Goal: Contribute content

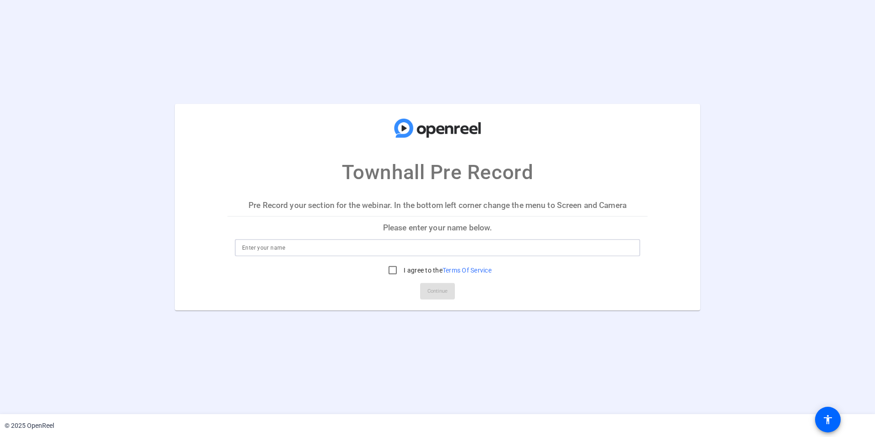
click at [322, 252] on input at bounding box center [437, 247] width 391 height 11
type input "[PERSON_NAME]"
click at [389, 269] on input "I agree to the Terms Of Service" at bounding box center [393, 270] width 18 height 18
checkbox input "true"
click at [428, 289] on span "Continue" at bounding box center [438, 291] width 20 height 14
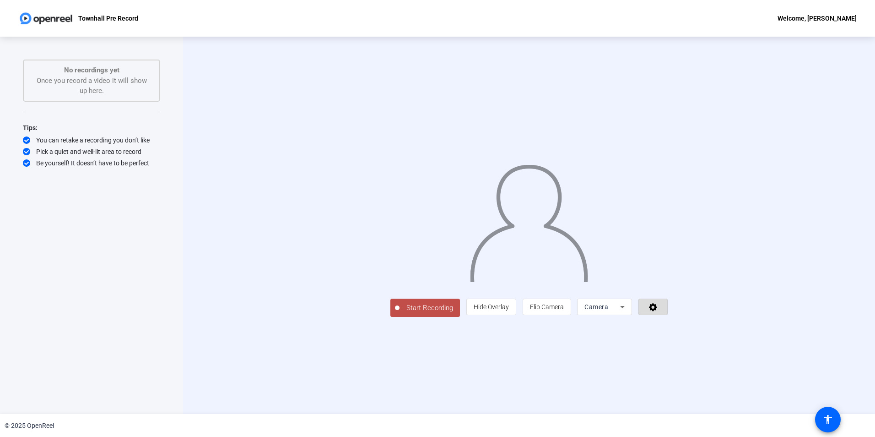
click at [659, 311] on icon at bounding box center [653, 306] width 11 height 9
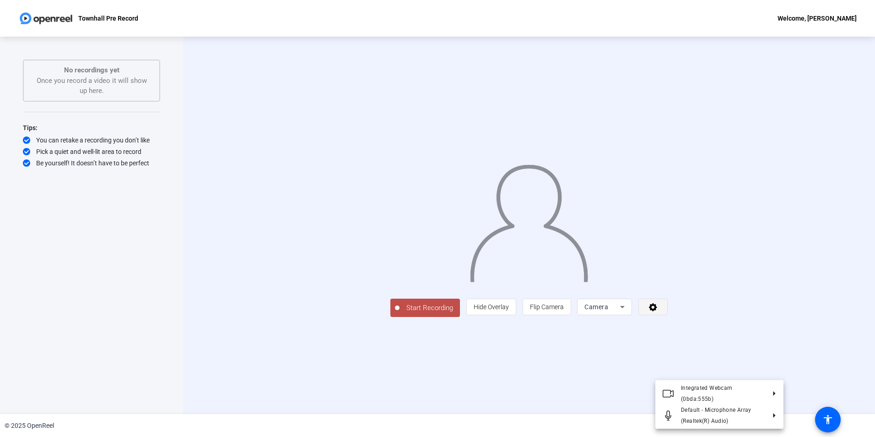
click at [765, 373] on div at bounding box center [437, 218] width 875 height 437
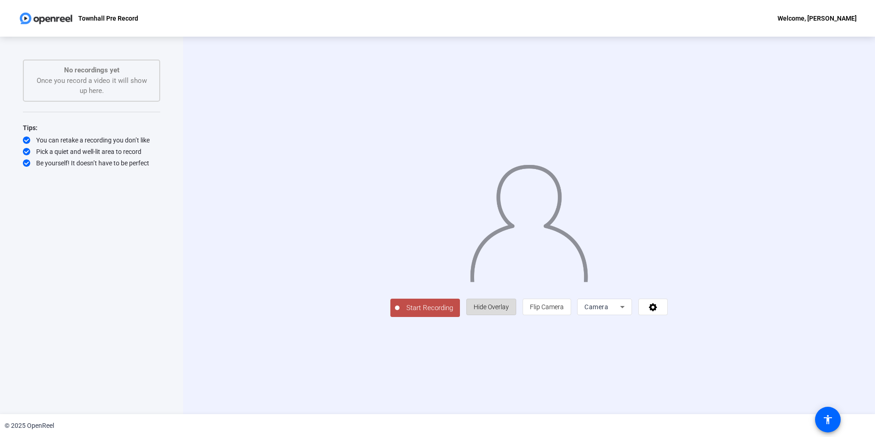
click at [509, 310] on span "Hide Overlay" at bounding box center [491, 306] width 35 height 7
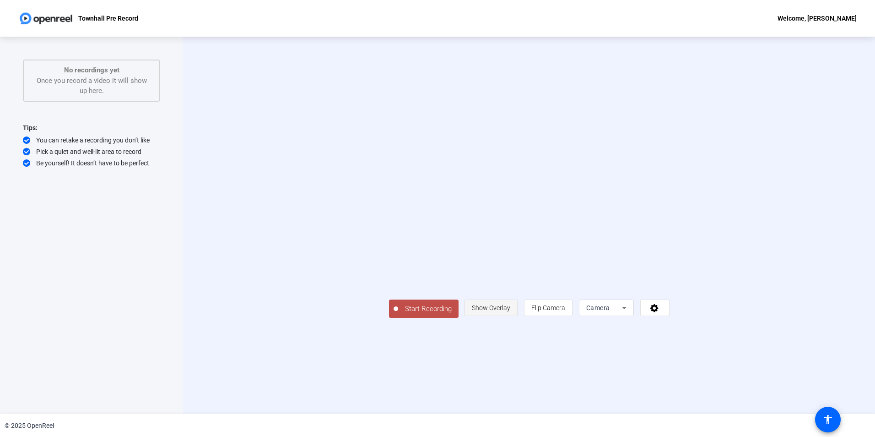
click at [511, 311] on span "Show Overlay" at bounding box center [491, 307] width 38 height 7
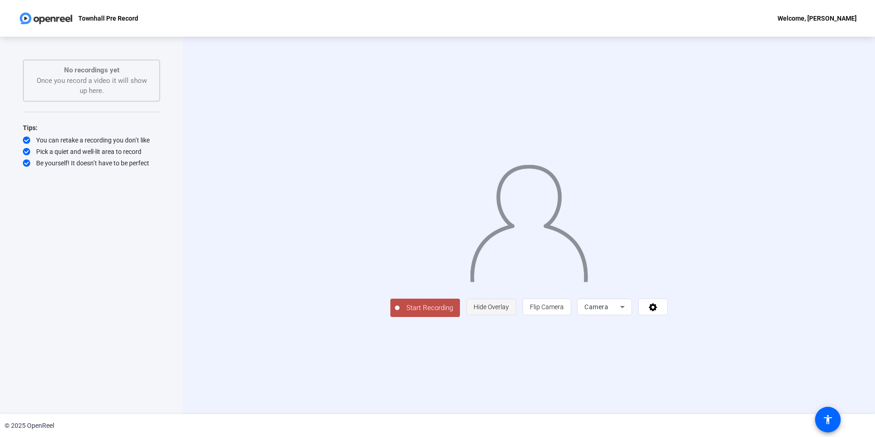
click at [509, 310] on span "Hide Overlay" at bounding box center [491, 306] width 35 height 7
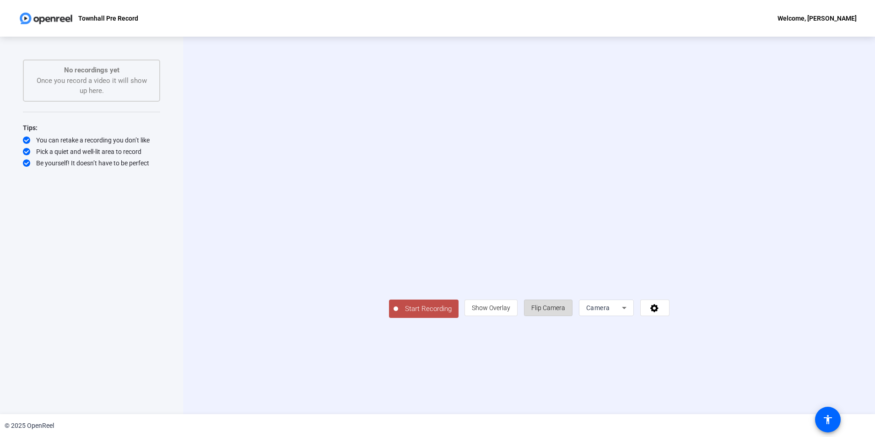
click at [565, 311] on span "Flip Camera" at bounding box center [549, 307] width 34 height 7
click at [660, 312] on icon at bounding box center [655, 307] width 11 height 9
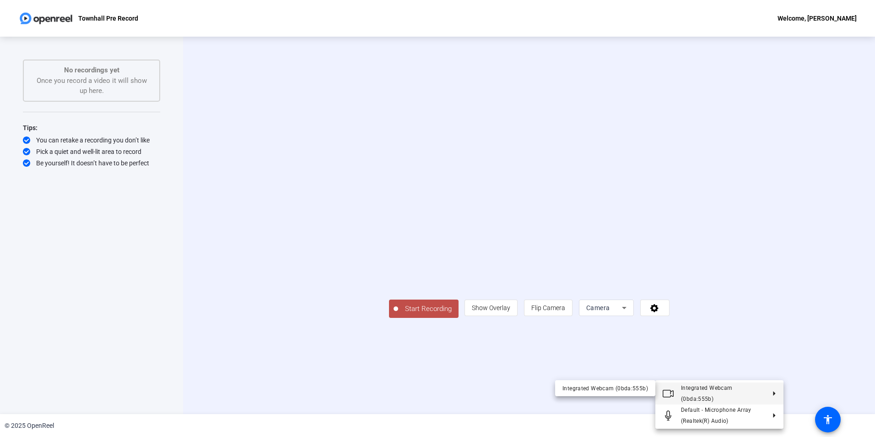
click at [860, 344] on div at bounding box center [437, 218] width 875 height 437
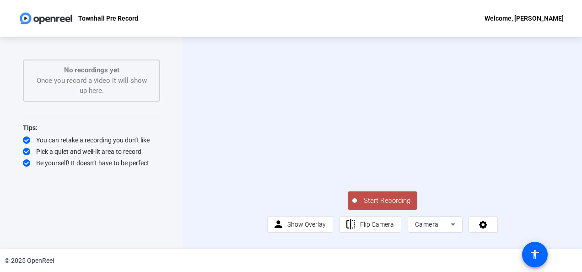
scroll to position [23, 0]
click at [285, 230] on span at bounding box center [300, 224] width 65 height 22
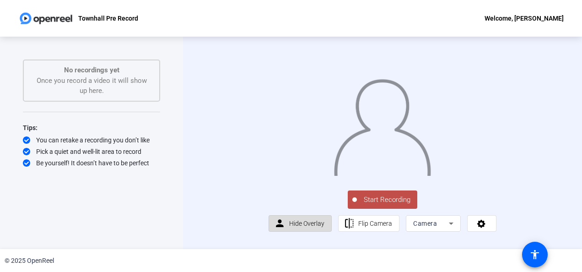
click at [285, 230] on span at bounding box center [300, 223] width 62 height 22
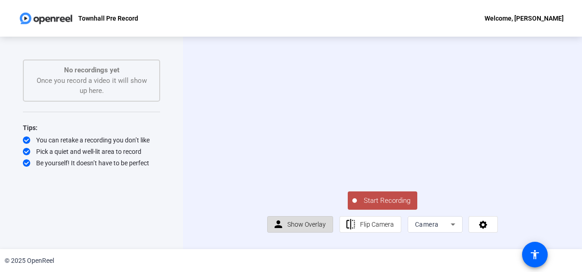
click at [290, 228] on span "Show Overlay" at bounding box center [307, 224] width 38 height 7
